Goal: Task Accomplishment & Management: Manage account settings

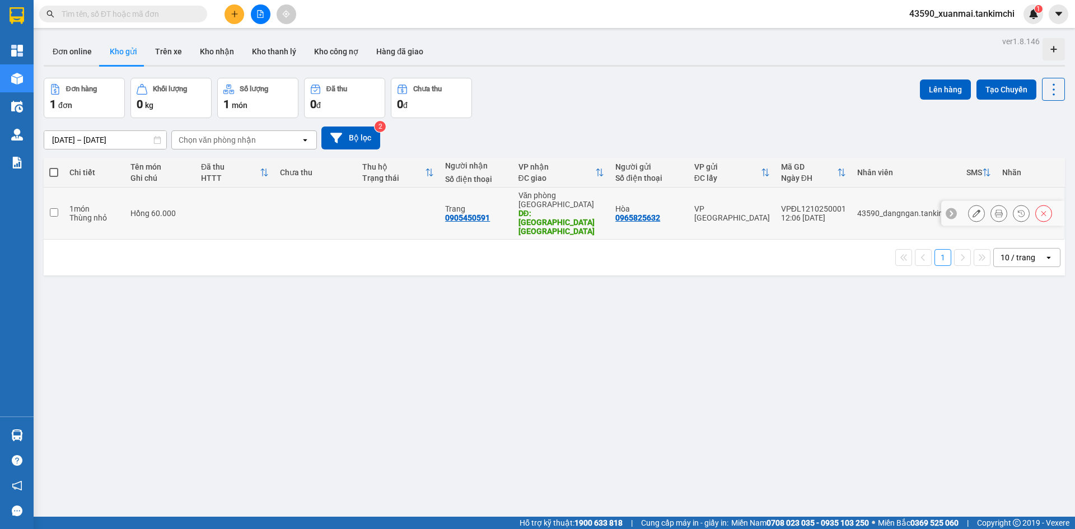
click at [972, 209] on icon at bounding box center [976, 213] width 8 height 8
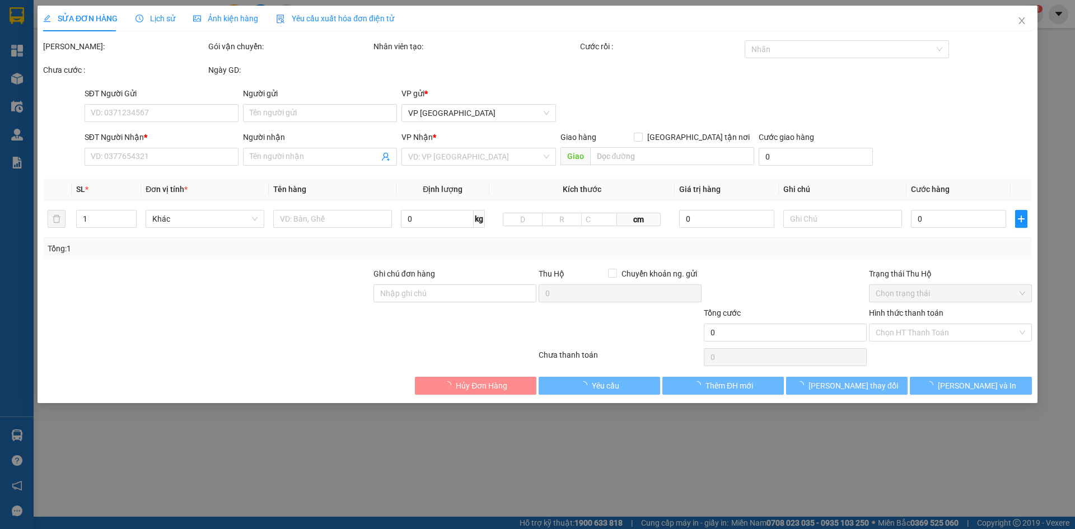
type input "0965825632"
type input "Hòa"
type input "0905450591"
type input "Trang"
type input "[GEOGRAPHIC_DATA] [GEOGRAPHIC_DATA]"
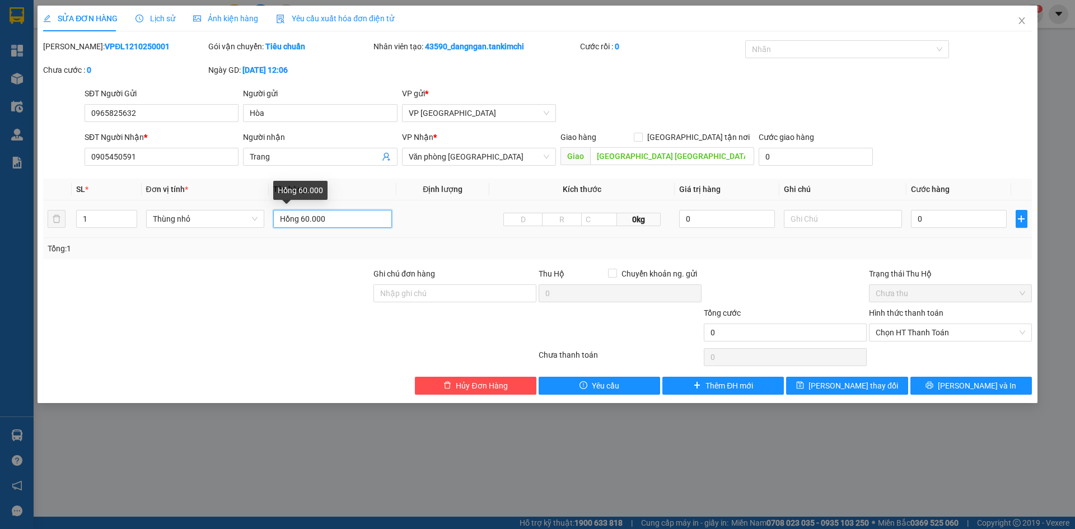
click at [301, 219] on input "Hồng 60.000" at bounding box center [332, 219] width 119 height 18
drag, startPoint x: 301, startPoint y: 218, endPoint x: 369, endPoint y: 232, distance: 70.3
click at [369, 232] on td "Hồng 60.000" at bounding box center [333, 219] width 128 height 38
type input "Hồng"
click at [939, 214] on input "0" at bounding box center [958, 219] width 95 height 18
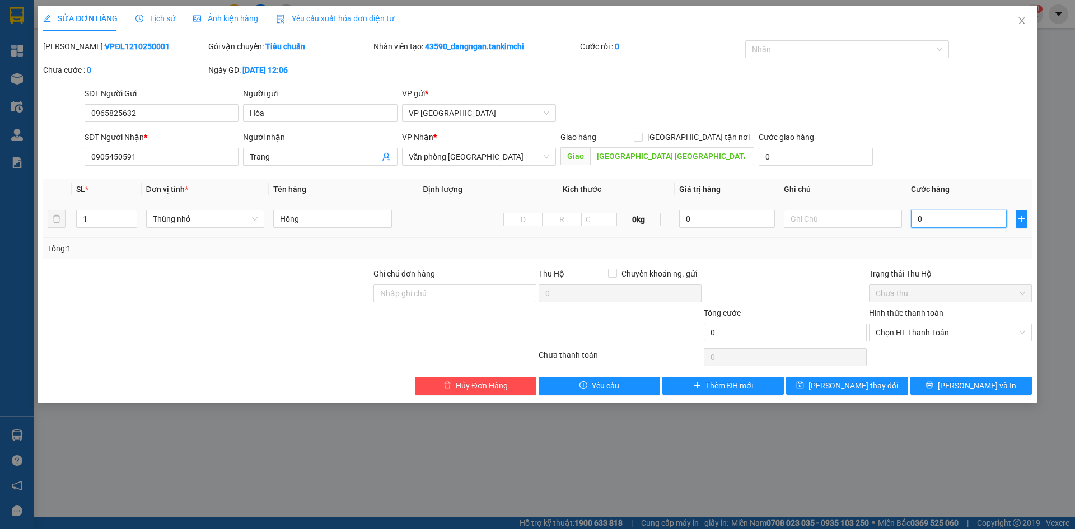
paste input "60.00"
type input "60.000"
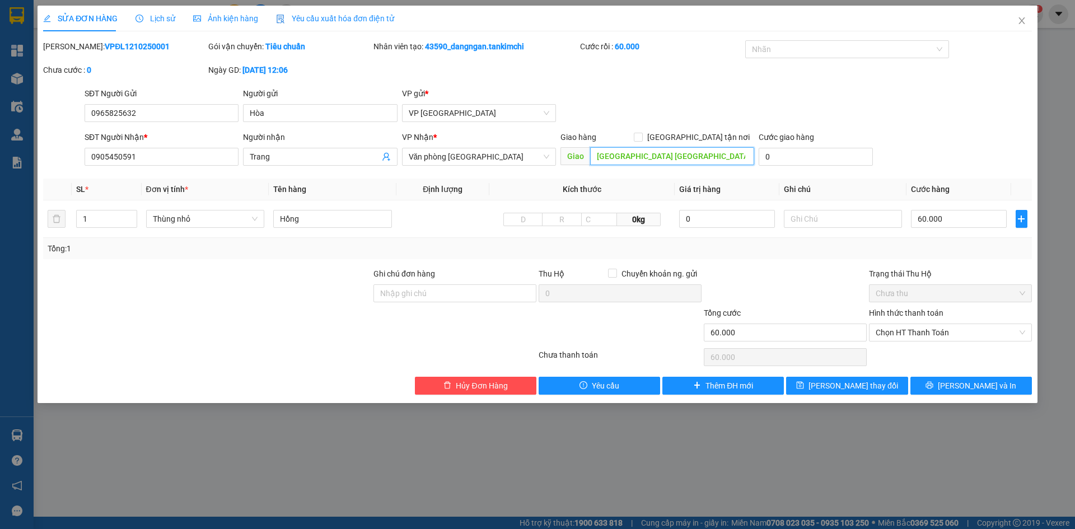
click at [596, 154] on input "[GEOGRAPHIC_DATA] [GEOGRAPHIC_DATA]" at bounding box center [672, 156] width 164 height 18
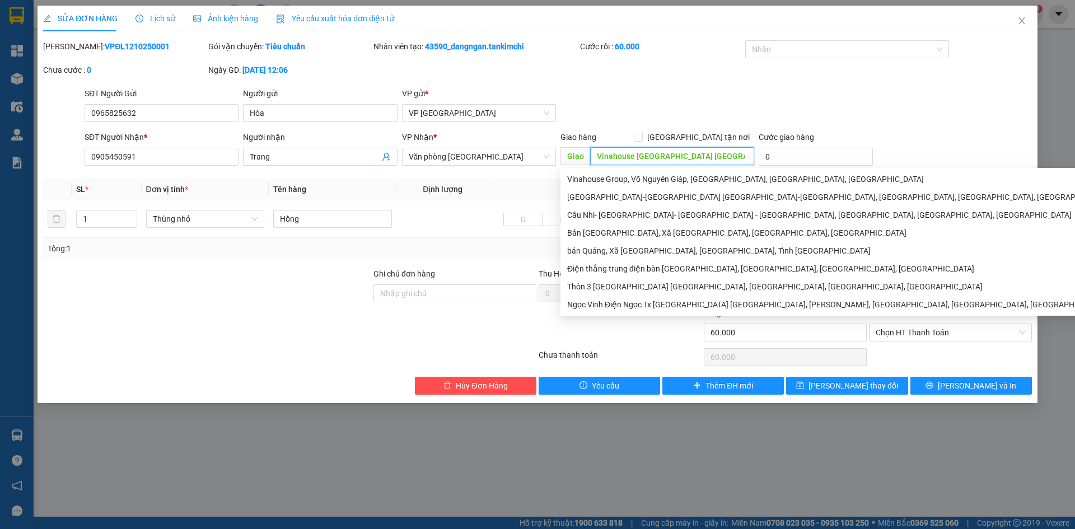
click at [667, 158] on input "Vinahouse [GEOGRAPHIC_DATA] [GEOGRAPHIC_DATA]" at bounding box center [672, 156] width 164 height 18
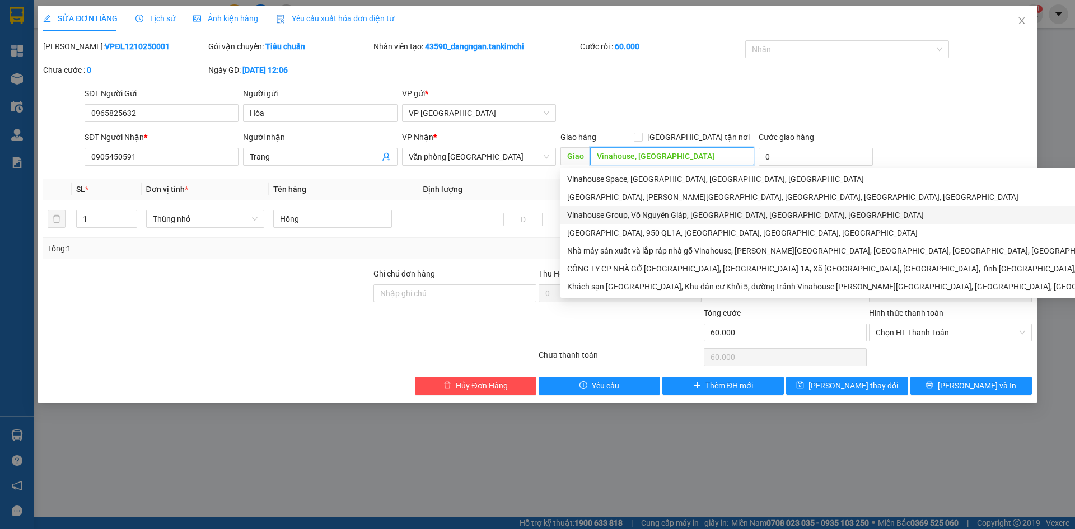
type input "Vinahouse, [GEOGRAPHIC_DATA]"
click at [299, 286] on div at bounding box center [207, 287] width 330 height 39
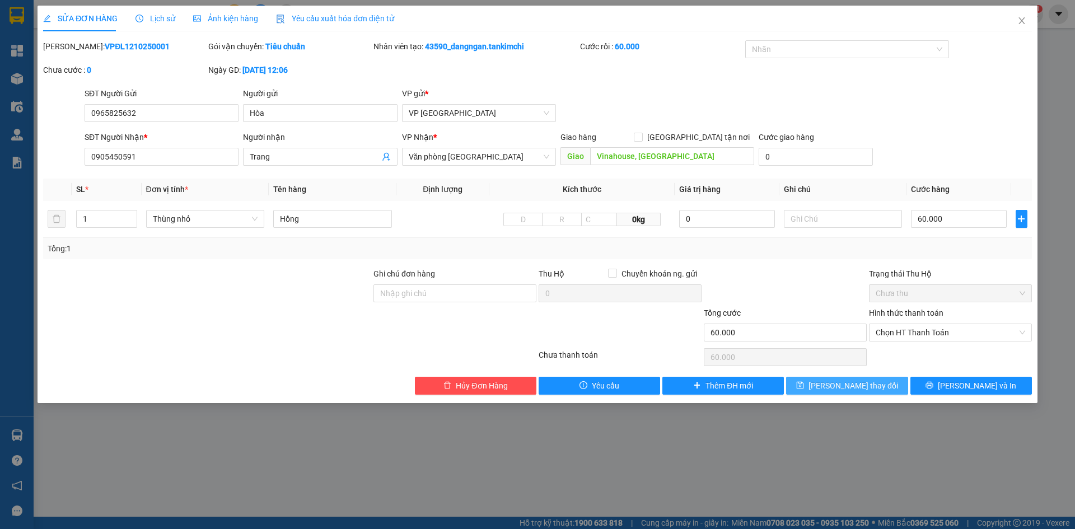
click at [878, 387] on button "[PERSON_NAME] thay đổi" at bounding box center [846, 386] width 121 height 18
